Goal: Transaction & Acquisition: Subscribe to service/newsletter

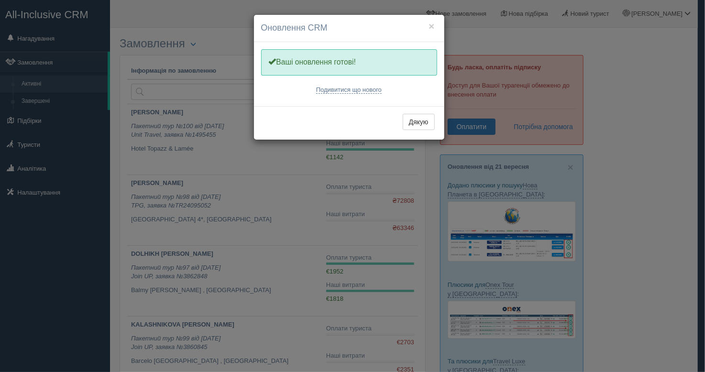
click at [426, 112] on div "Дякую" at bounding box center [349, 122] width 190 height 33
click at [423, 123] on button "Дякую" at bounding box center [419, 122] width 32 height 16
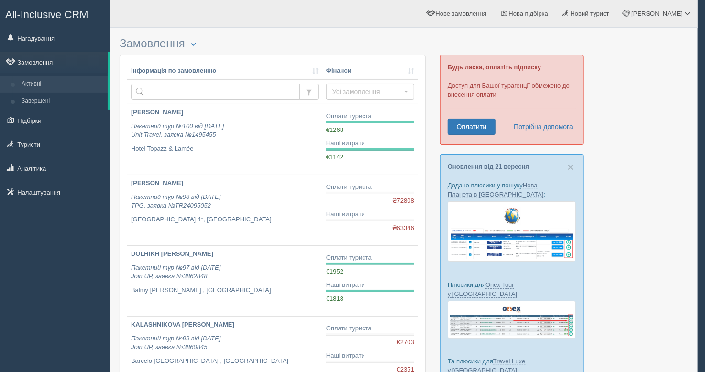
click at [457, 123] on div at bounding box center [352, 186] width 705 height 372
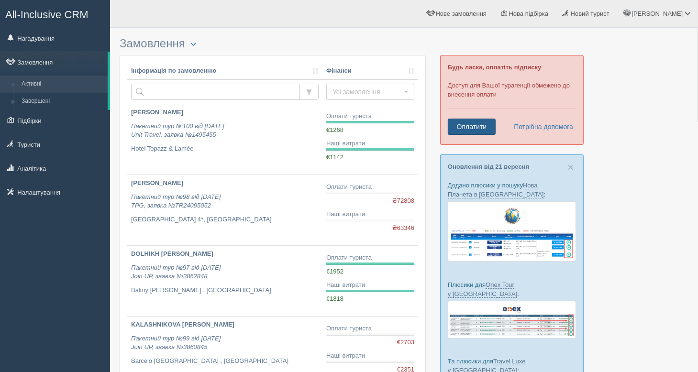
click at [473, 127] on link "Оплатити" at bounding box center [472, 127] width 48 height 16
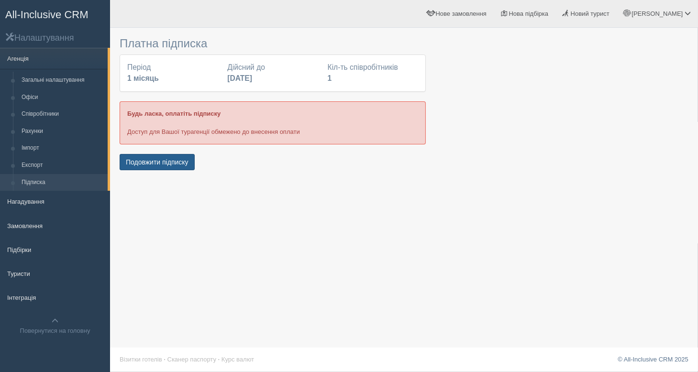
click at [148, 163] on button "Подовжити підписку" at bounding box center [157, 162] width 75 height 16
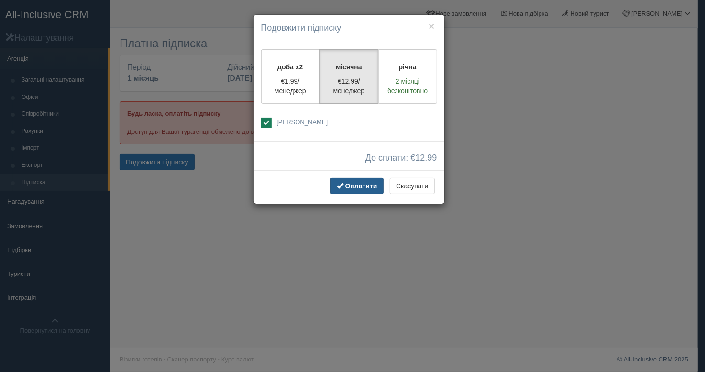
click at [365, 188] on span "Оплатити" at bounding box center [361, 186] width 32 height 8
